Goal: Check status: Check status

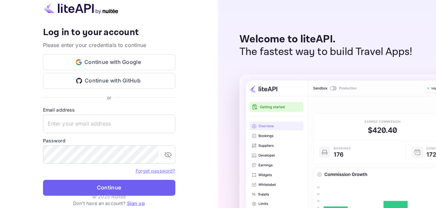
type input "[EMAIL_ADDRESS][DOMAIN_NAME]"
click at [121, 183] on button "Continue" at bounding box center [109, 188] width 132 height 16
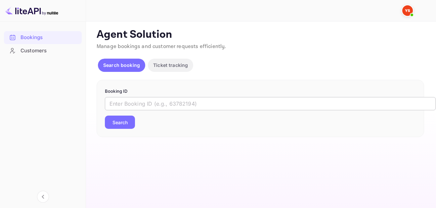
click at [194, 105] on input "text" at bounding box center [270, 103] width 331 height 13
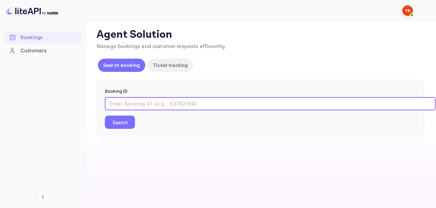
paste input "9638233"
type input "9638233"
click at [105, 115] on button "Search" at bounding box center [120, 121] width 30 height 13
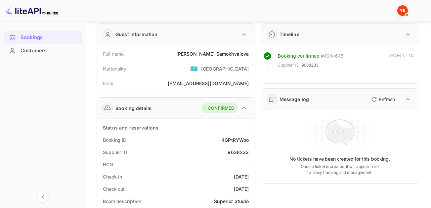
scroll to position [33, 0]
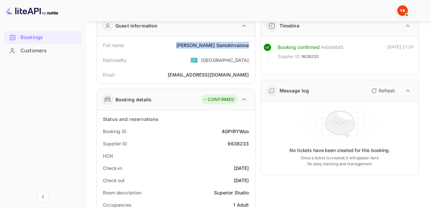
drag, startPoint x: 225, startPoint y: 45, endPoint x: 253, endPoint y: 46, distance: 28.5
click at [253, 46] on div "Full name [PERSON_NAME] Nationality 🇰🇿 [DEMOGRAPHIC_DATA] Email [EMAIL_ADDRESS]…" at bounding box center [176, 59] width 158 height 47
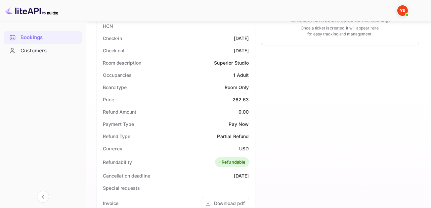
scroll to position [198, 0]
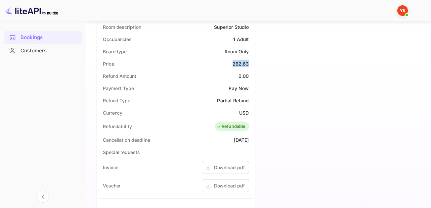
drag, startPoint x: 234, startPoint y: 63, endPoint x: 249, endPoint y: 64, distance: 15.9
click at [249, 64] on div "Price 262.63" at bounding box center [176, 64] width 153 height 12
